Goal: Information Seeking & Learning: Learn about a topic

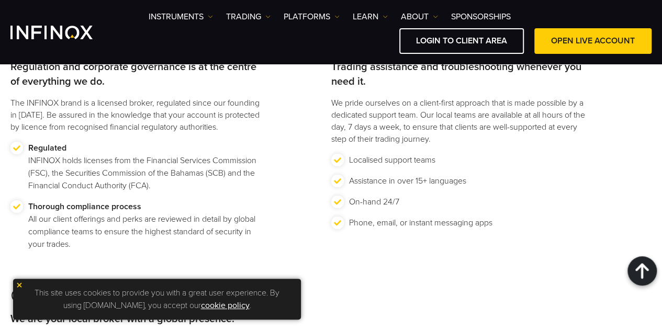
click at [19, 285] on img at bounding box center [19, 285] width 7 height 7
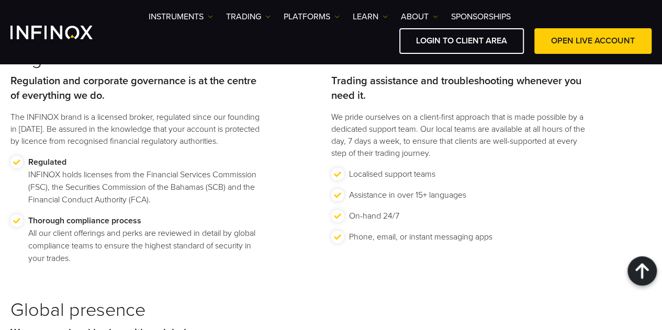
scroll to position [1319, 0]
click at [435, 20] on link "ABOUT" at bounding box center [419, 16] width 37 height 13
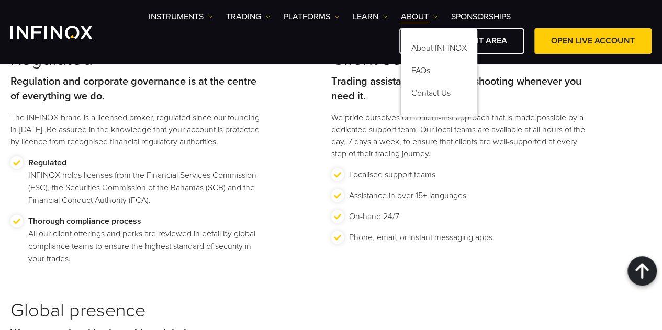
click at [273, 87] on div "Regulated Regulation and corporate governance is at the centre of everything we…" at bounding box center [170, 174] width 321 height 252
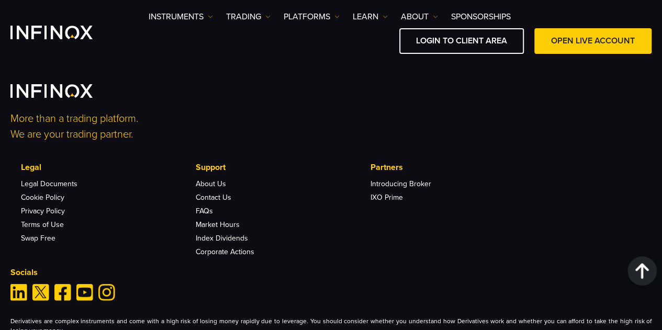
scroll to position [4183, 0]
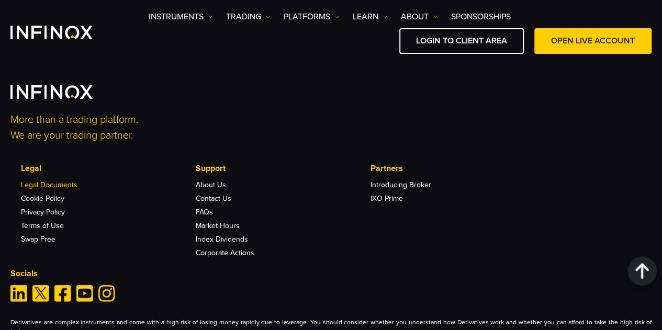
click at [66, 190] on link "Legal Documents" at bounding box center [49, 185] width 57 height 9
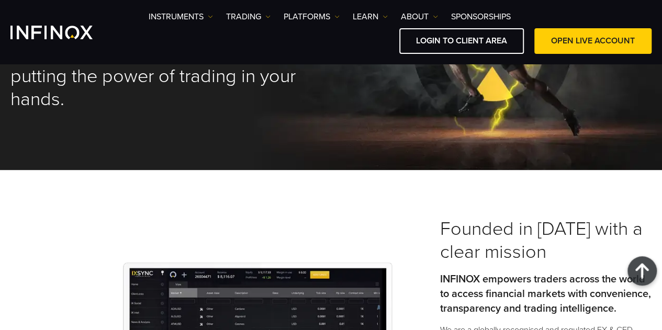
scroll to position [0, 0]
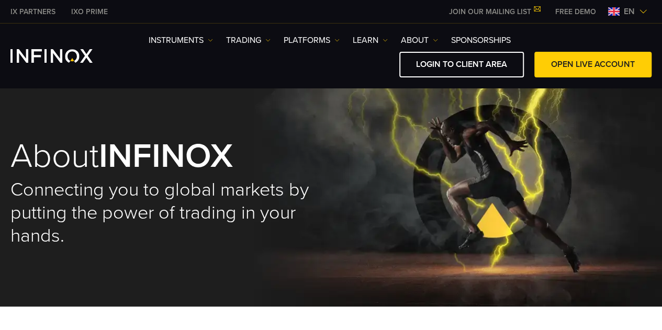
click at [352, 140] on div "About INFINOX Connecting you to global markets by putting the power of trading …" at bounding box center [331, 193] width 662 height 227
